Goal: Information Seeking & Learning: Learn about a topic

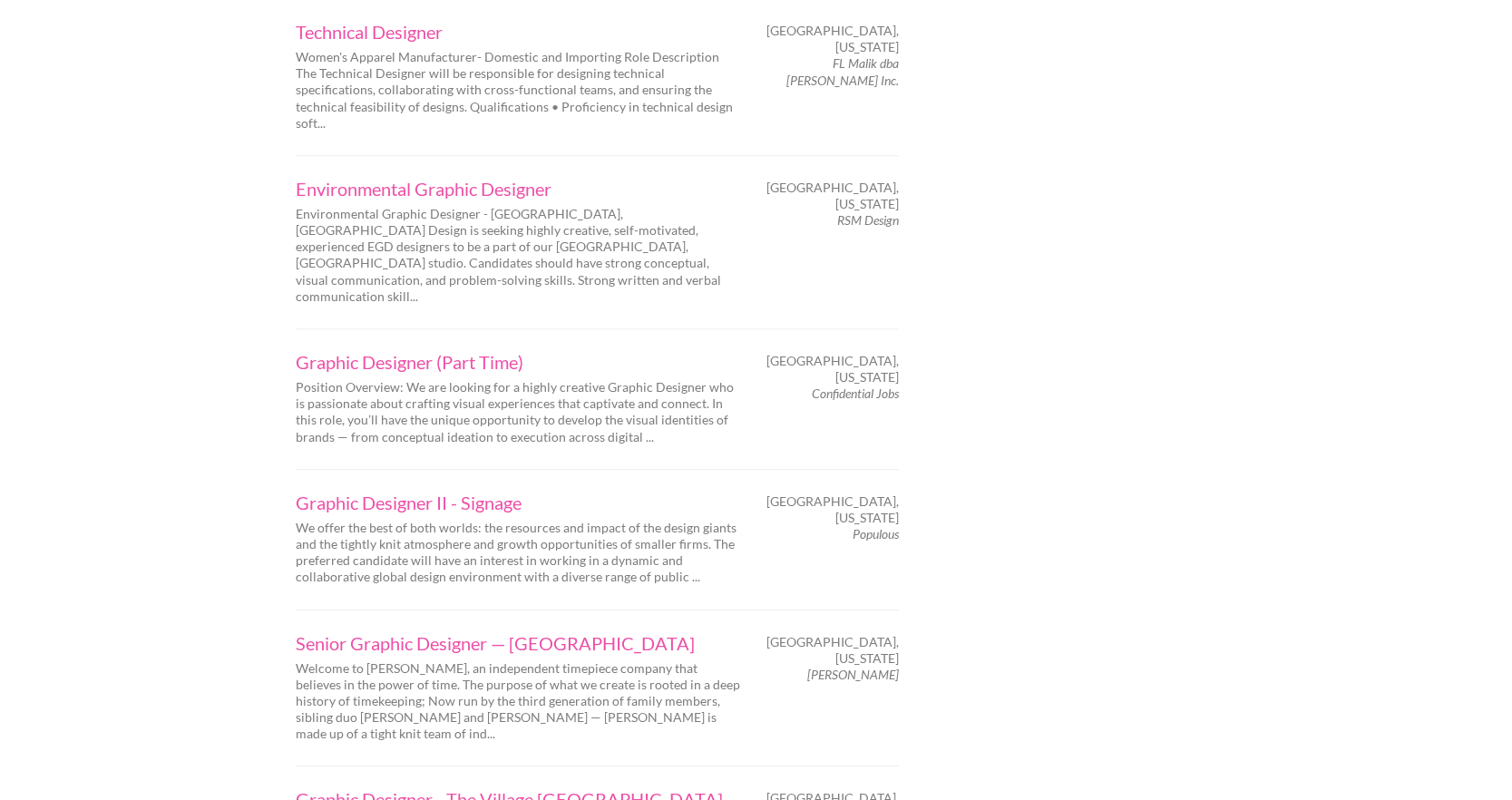
scroll to position [2476, 0]
drag, startPoint x: 290, startPoint y: 590, endPoint x: 450, endPoint y: 621, distance: 163.0
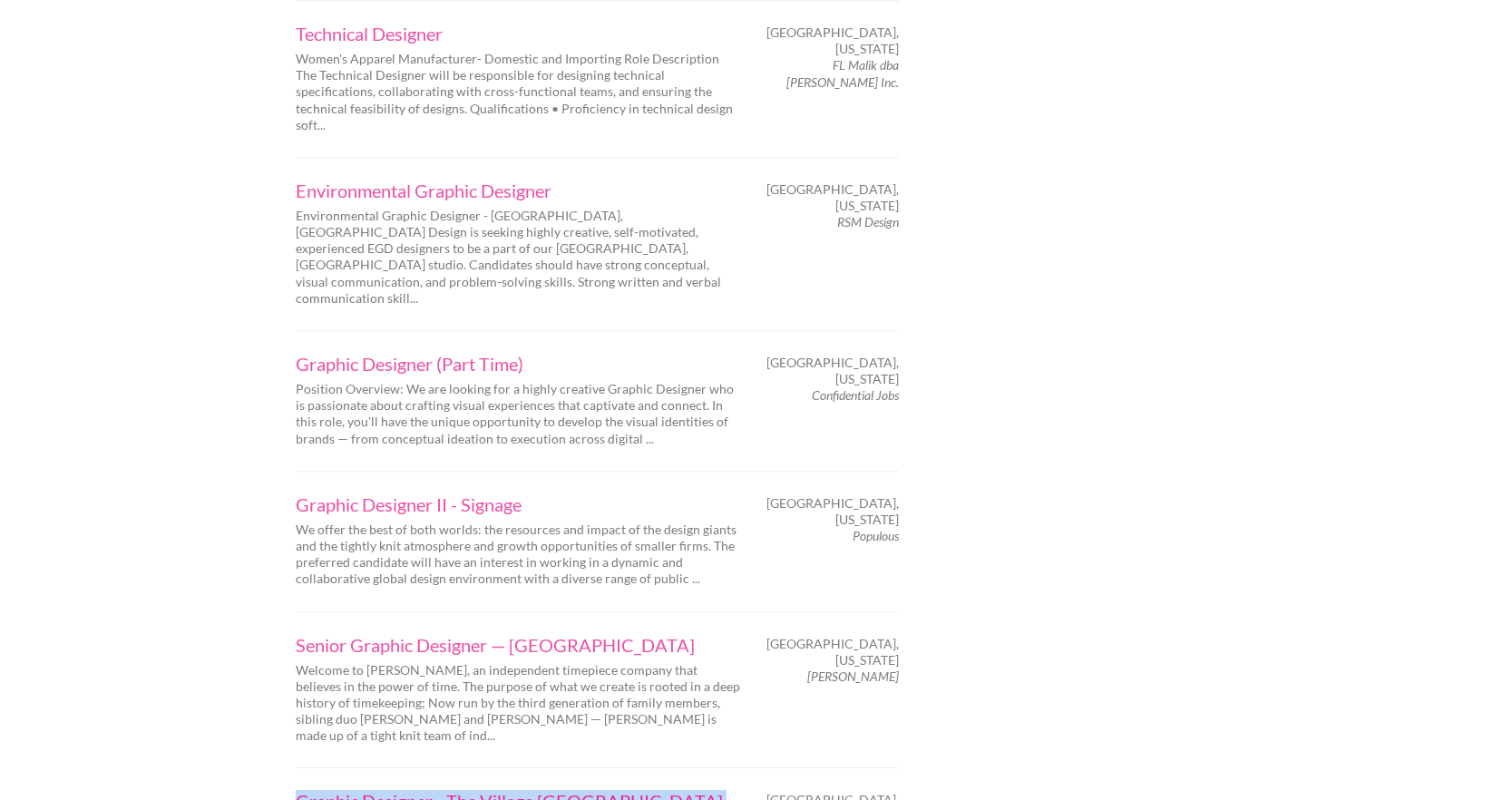
drag, startPoint x: 285, startPoint y: 589, endPoint x: 447, endPoint y: 608, distance: 163.1
copy link "Graphic Designer - The Village Dallas Job at The Village Dallas in Dallas"
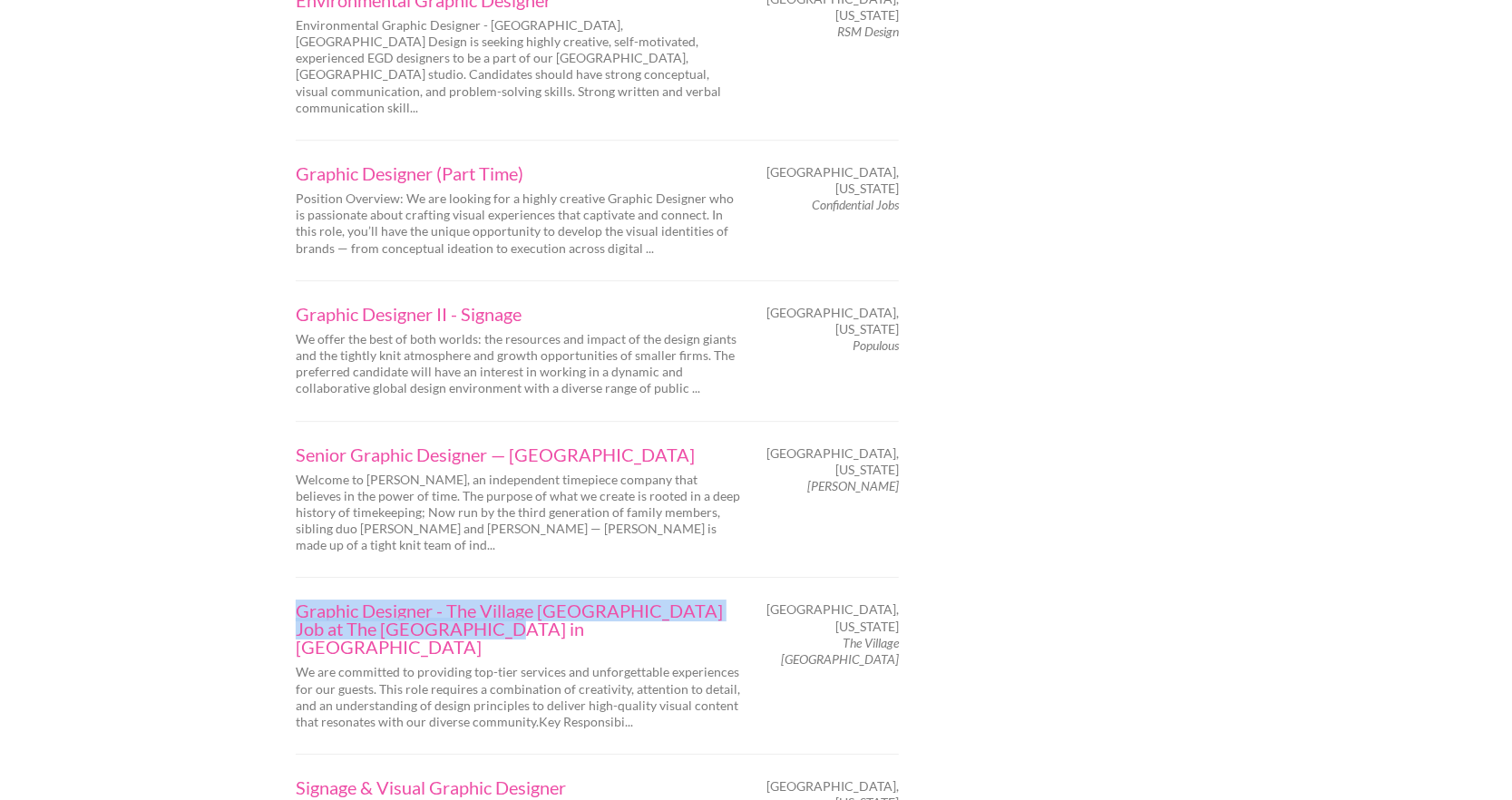
scroll to position [2665, 0]
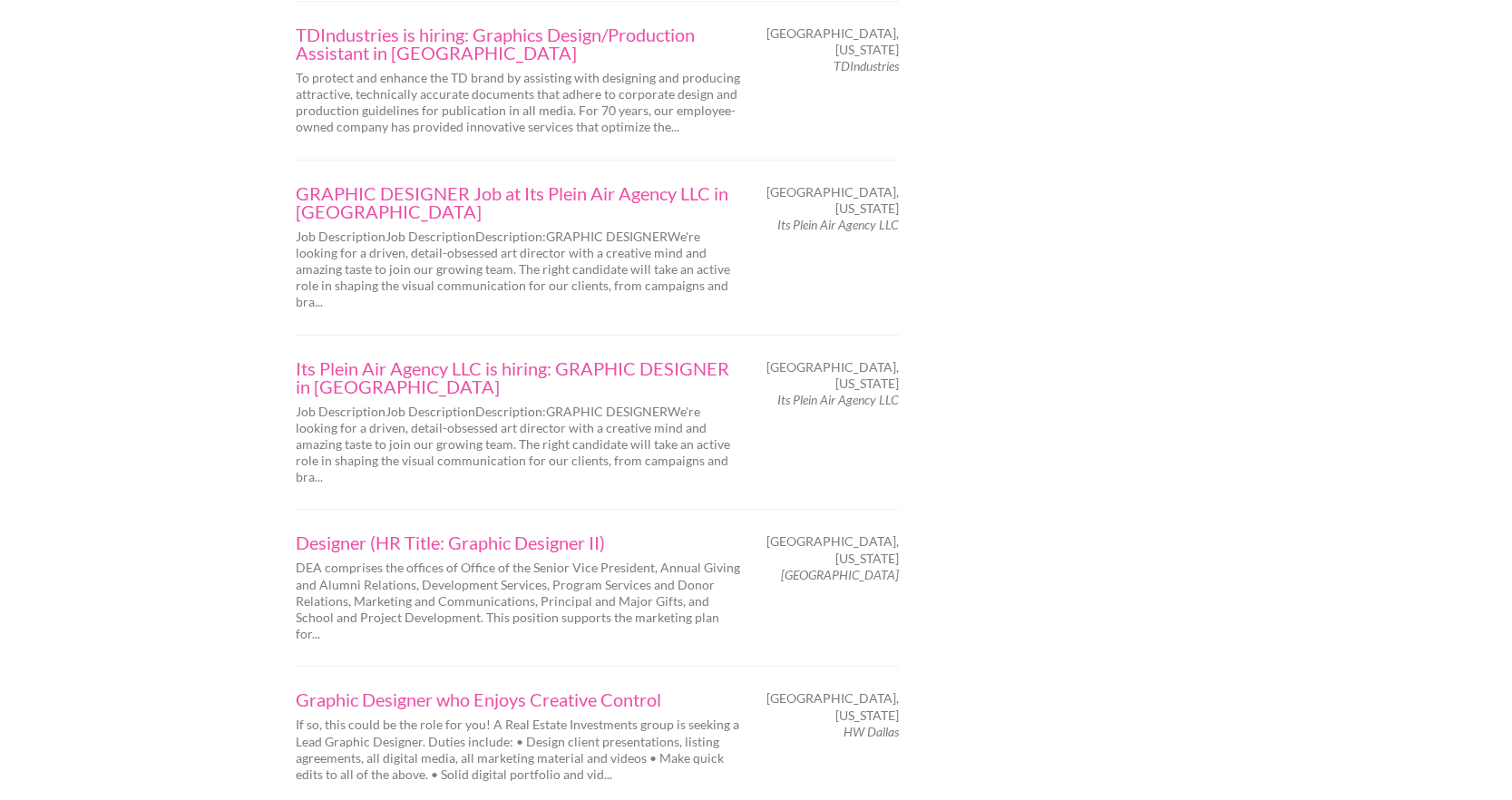
scroll to position [2774, 0]
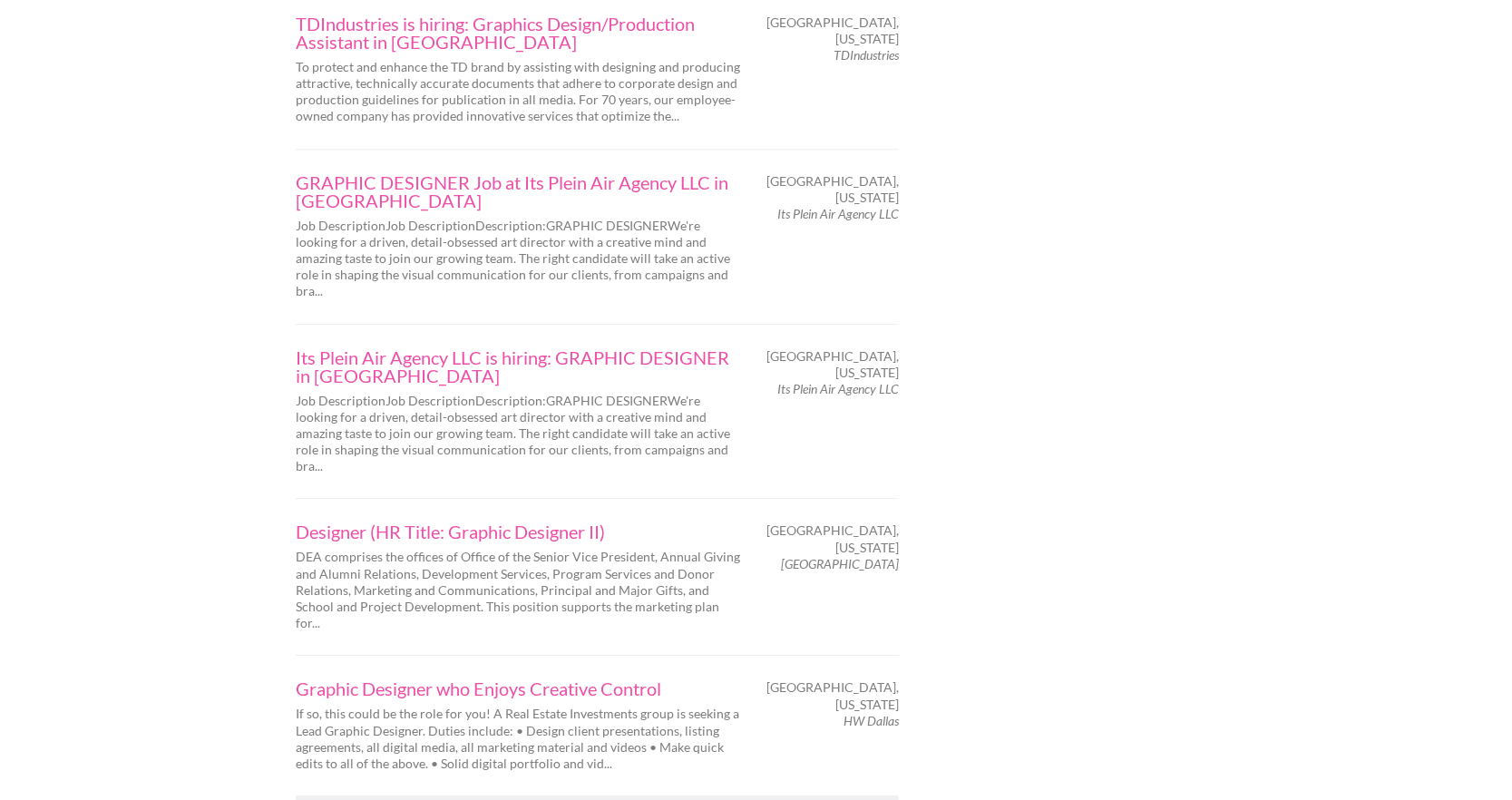
click at [389, 799] on link "Next" at bounding box center [390, 816] width 54 height 21
